Goal: Book appointment/travel/reservation

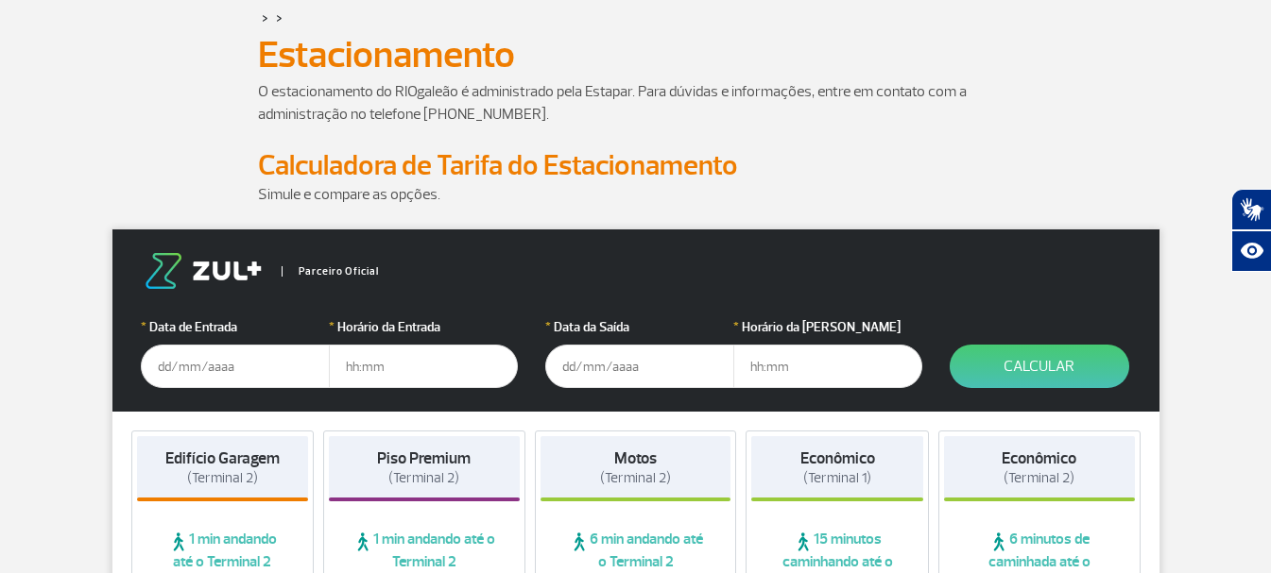
scroll to position [94, 0]
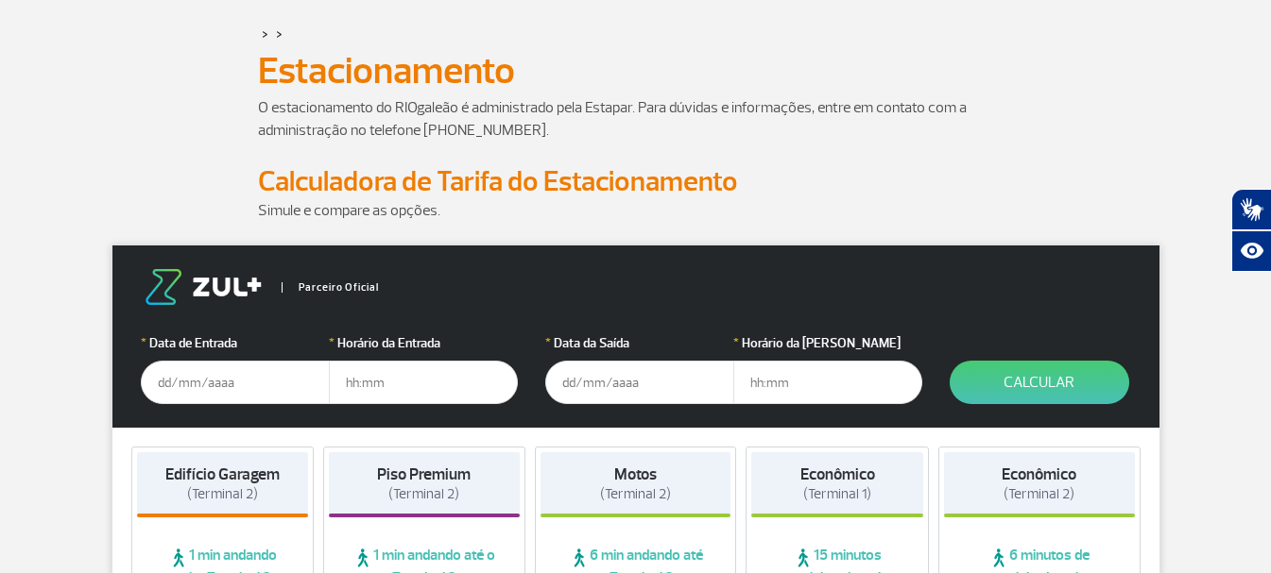
click at [198, 408] on form "Parceiro Oficial * Data de Entrada * Horário da Entrada * Data da Saída * Horár…" at bounding box center [635, 337] width 1047 height 182
click at [199, 390] on input "text" at bounding box center [235, 382] width 189 height 43
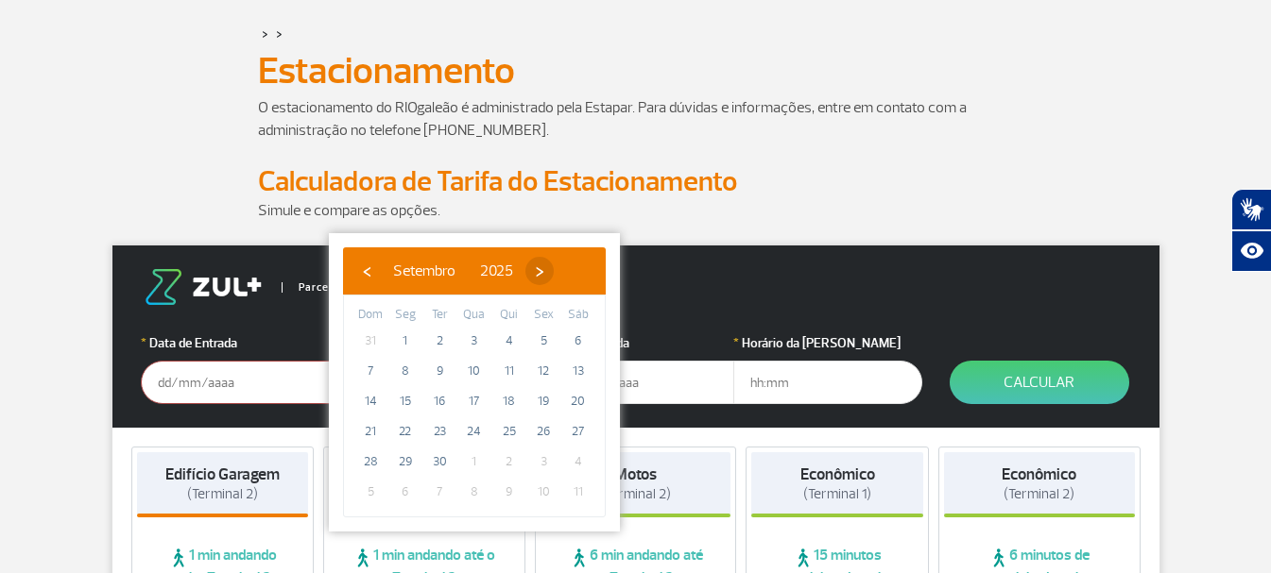
click at [554, 272] on span "›" at bounding box center [539, 271] width 28 height 28
click at [471, 341] on span "1" at bounding box center [474, 341] width 30 height 30
type input "[DATE]"
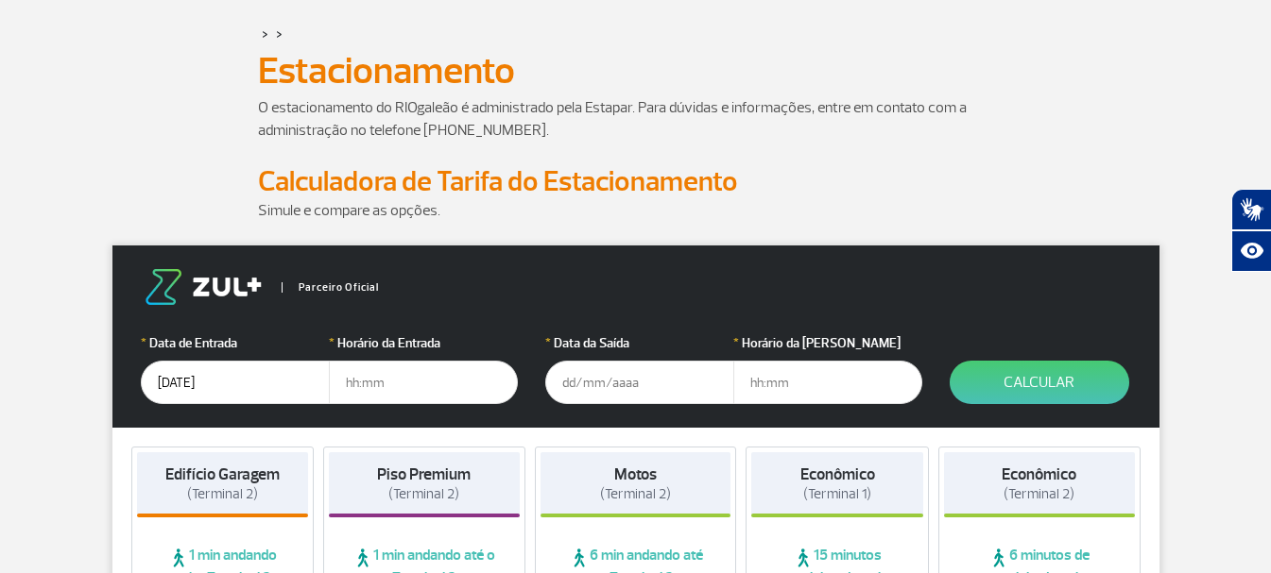
click at [390, 375] on input "text" at bounding box center [423, 382] width 189 height 43
click at [360, 387] on input "text" at bounding box center [423, 382] width 189 height 43
type input "03:00"
click at [622, 378] on input "text" at bounding box center [639, 382] width 189 height 43
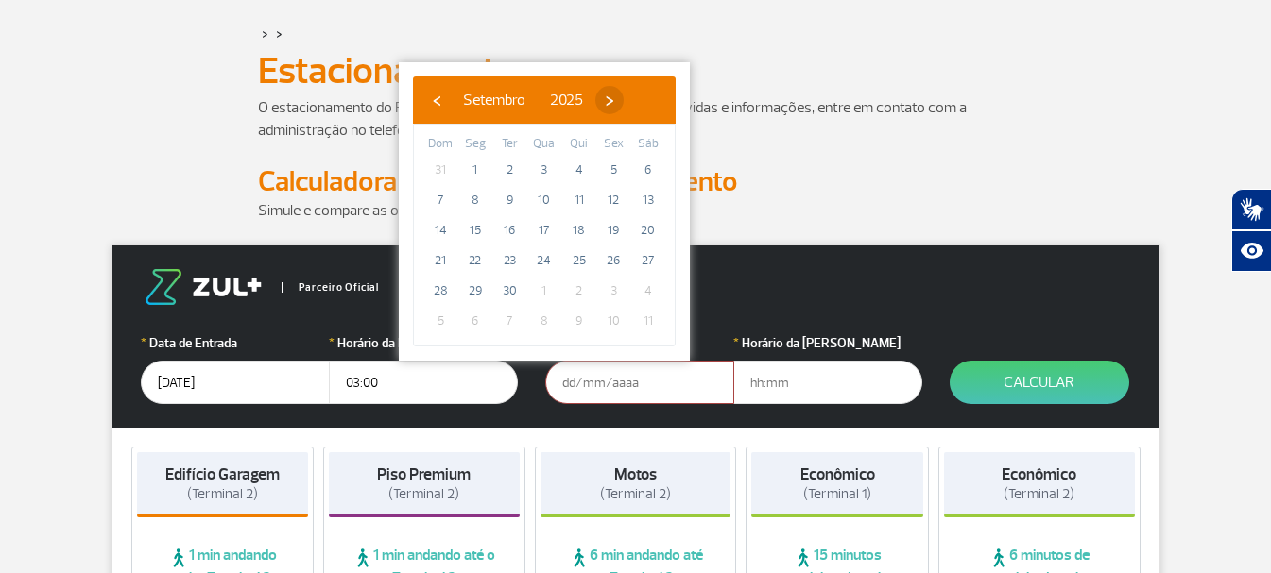
click at [624, 102] on span "›" at bounding box center [609, 100] width 28 height 28
click at [437, 201] on span "5" at bounding box center [440, 200] width 30 height 30
type input "[DATE]"
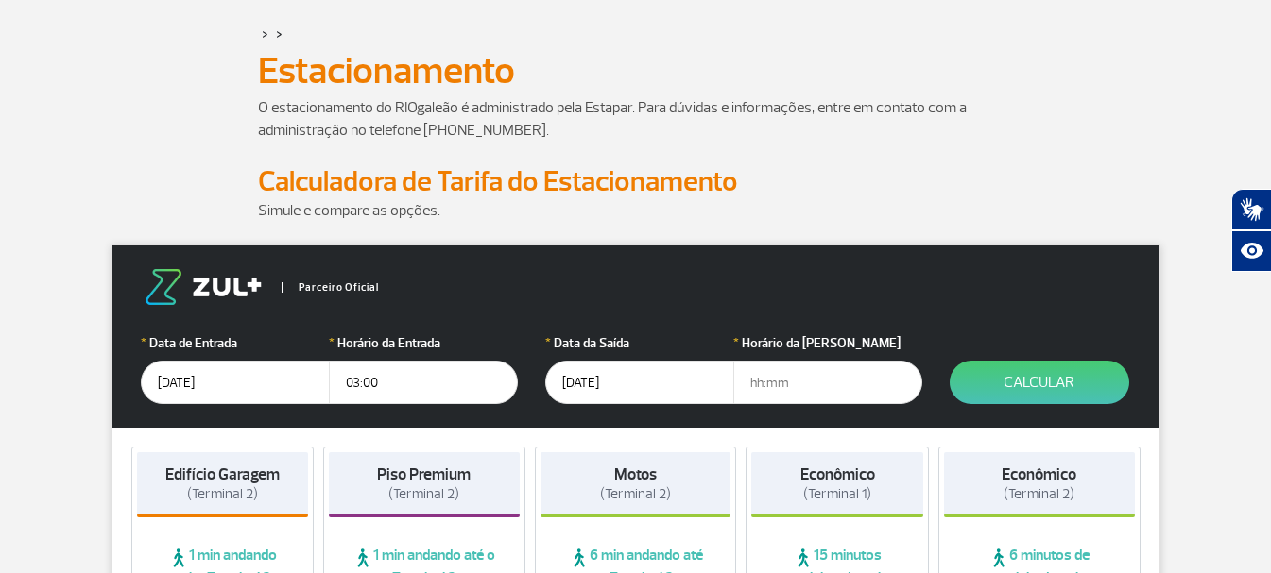
click at [841, 373] on input "text" at bounding box center [827, 382] width 189 height 43
type input "19:00"
click at [983, 388] on button "Calcular" at bounding box center [1039, 382] width 180 height 43
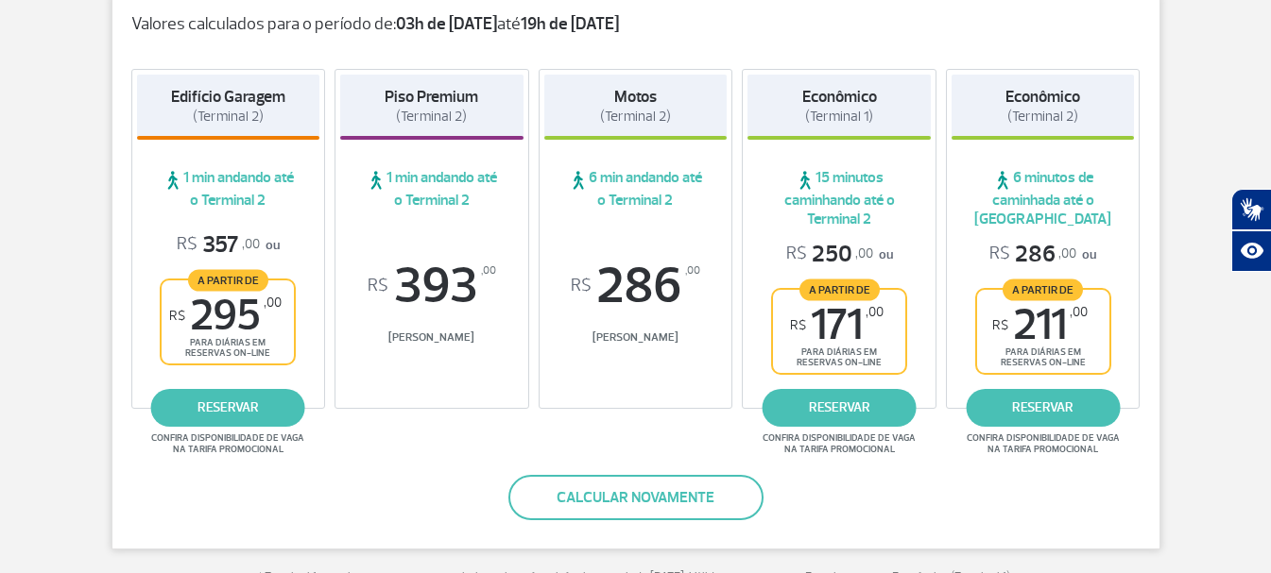
scroll to position [378, 0]
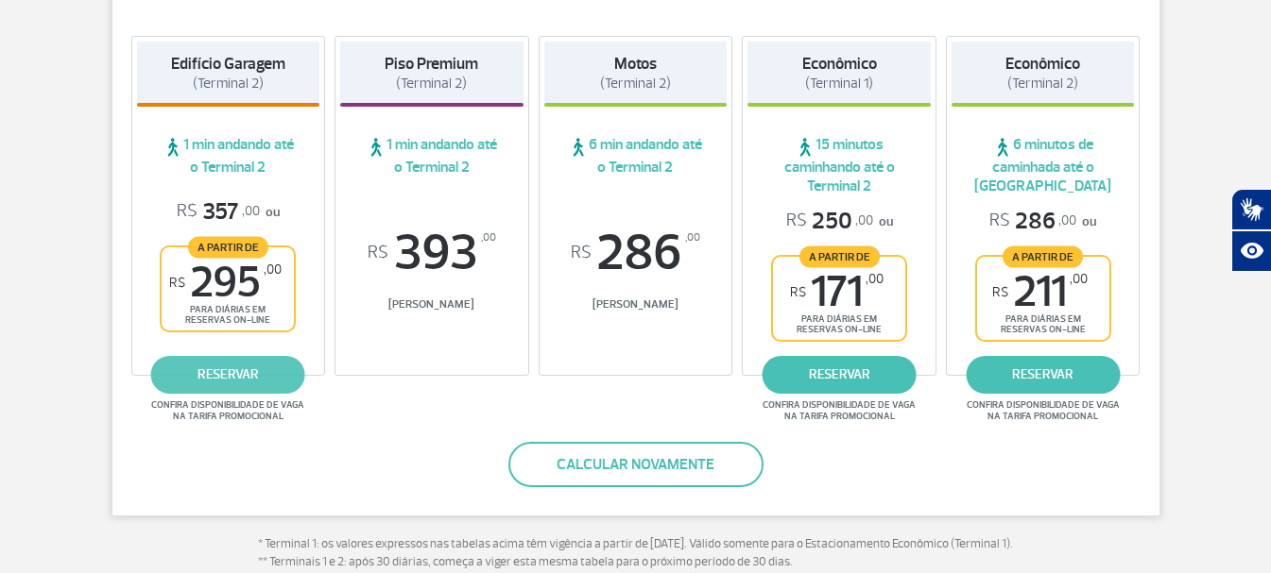
click at [260, 365] on link "reservar" at bounding box center [228, 375] width 154 height 38
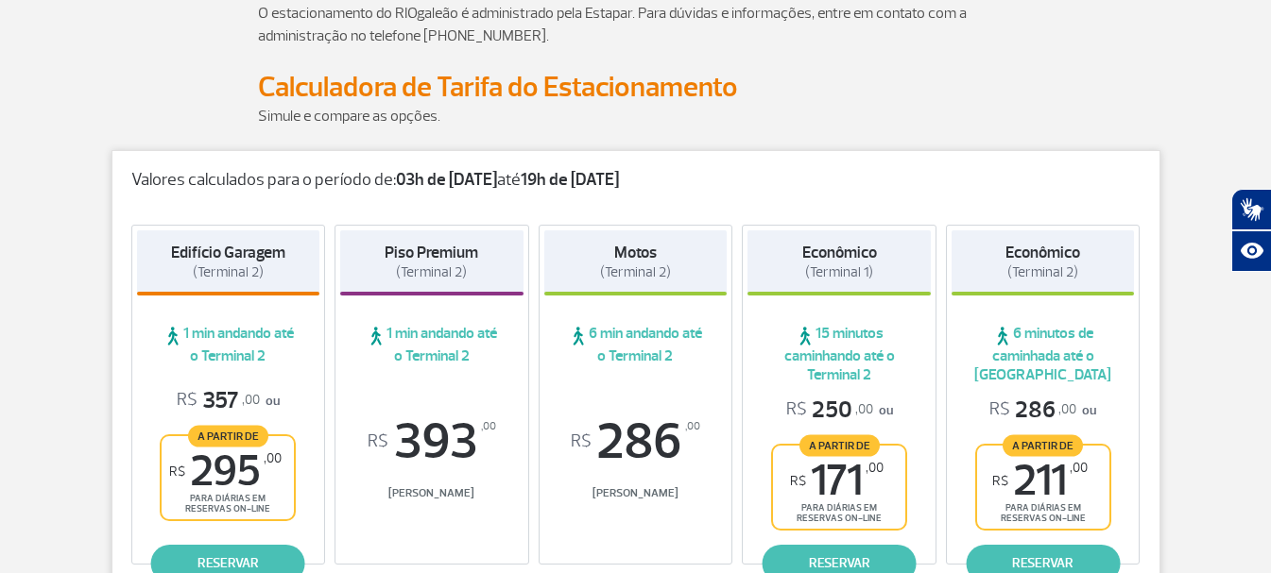
scroll to position [283, 0]
